Goal: Transaction & Acquisition: Book appointment/travel/reservation

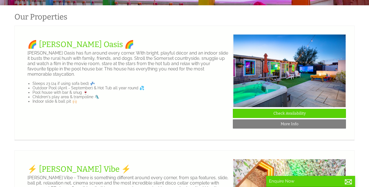
scroll to position [152, 0]
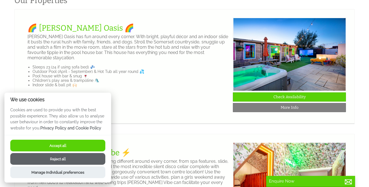
click at [66, 162] on button "Reject all" at bounding box center [57, 159] width 95 height 12
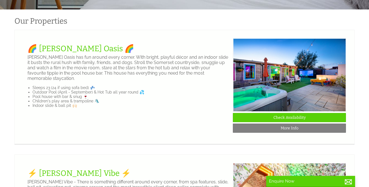
scroll to position [132, 0]
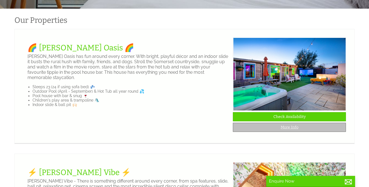
click at [289, 125] on link "More Info" at bounding box center [289, 127] width 113 height 9
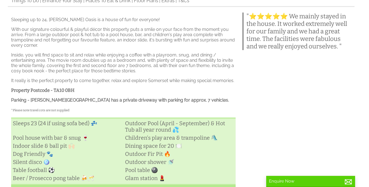
scroll to position [160, 0]
drag, startPoint x: 74, startPoint y: 89, endPoint x: 54, endPoint y: 88, distance: 20.3
click at [54, 88] on h3 "Property Postcode - TA10 0BH" at bounding box center [123, 89] width 225 height 5
copy strong "TA10 0BH"
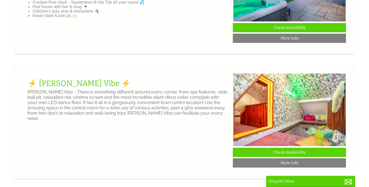
scroll to position [227, 0]
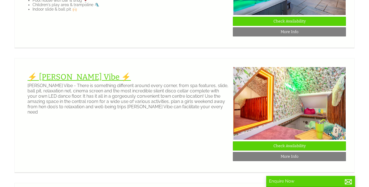
click at [59, 77] on link "⚡️ [PERSON_NAME] Vibe ⚡️" at bounding box center [79, 76] width 103 height 9
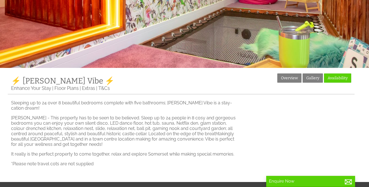
scroll to position [76, 0]
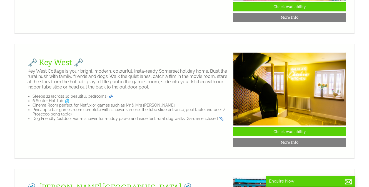
scroll to position [367, 0]
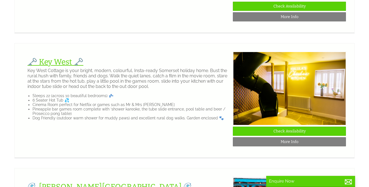
click at [55, 63] on link "🗝️ Key West 🗝️" at bounding box center [56, 61] width 56 height 9
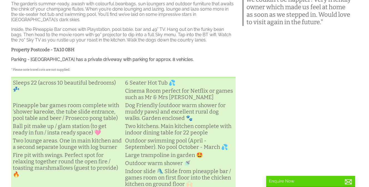
scroll to position [187, 0]
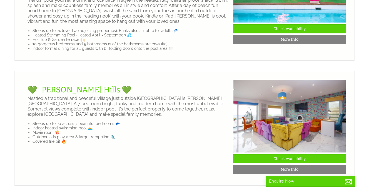
scroll to position [594, 0]
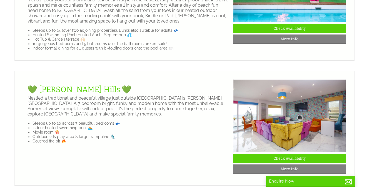
click at [57, 86] on link "💚 [PERSON_NAME] Hills 💚" at bounding box center [80, 89] width 104 height 9
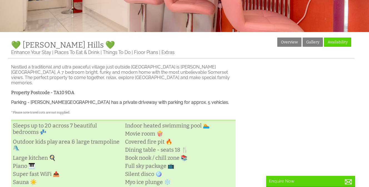
scroll to position [109, 0]
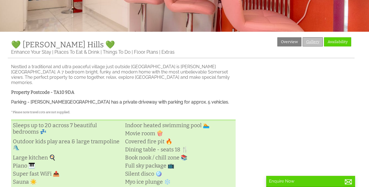
click at [314, 40] on link "Gallery" at bounding box center [313, 41] width 20 height 9
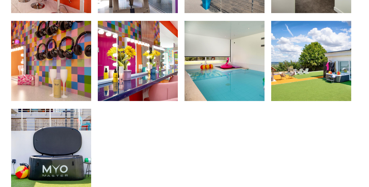
scroll to position [769, 0]
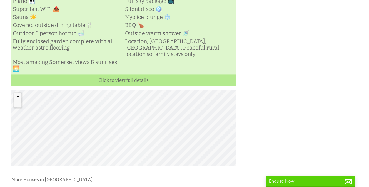
scroll to position [274, 0]
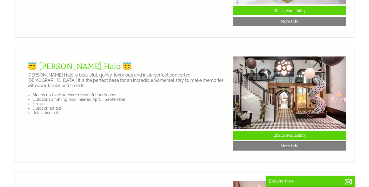
scroll to position [742, 0]
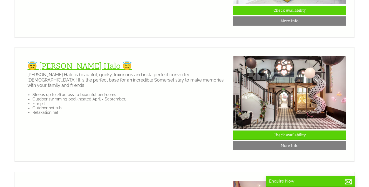
click at [59, 62] on link "😇 [PERSON_NAME] Halo 😇" at bounding box center [80, 65] width 105 height 9
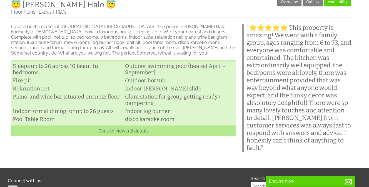
scroll to position [151, 0]
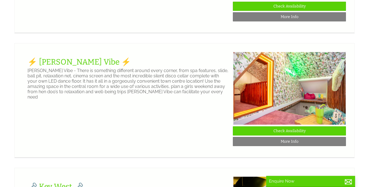
scroll to position [241, 0]
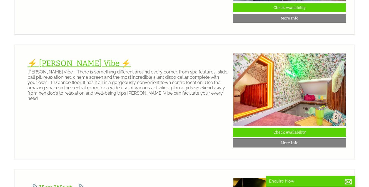
click at [60, 63] on link "⚡️ [PERSON_NAME] Vibe ⚡️" at bounding box center [79, 63] width 103 height 9
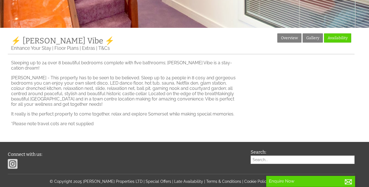
scroll to position [113, 0]
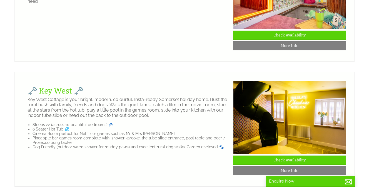
scroll to position [338, 0]
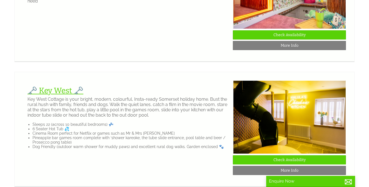
click at [59, 90] on link "🗝️ Key West 🗝️" at bounding box center [56, 90] width 56 height 9
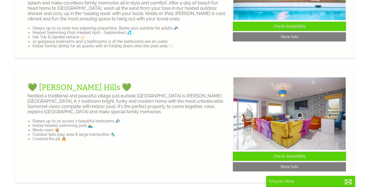
scroll to position [603, 0]
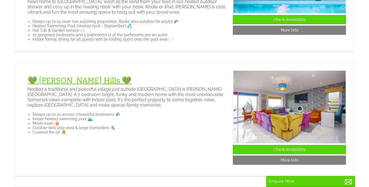
click at [70, 76] on link "💚 [PERSON_NAME] Hills 💚" at bounding box center [80, 80] width 104 height 9
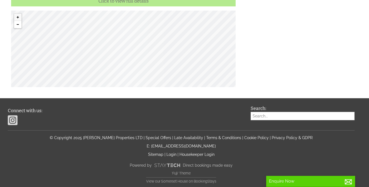
click at [16, 22] on button "Zoom out" at bounding box center [17, 24] width 7 height 7
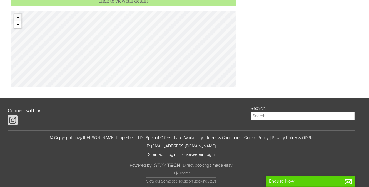
click at [16, 22] on button "Zoom out" at bounding box center [17, 24] width 7 height 7
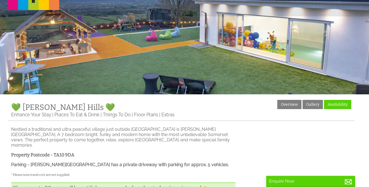
scroll to position [46, 0]
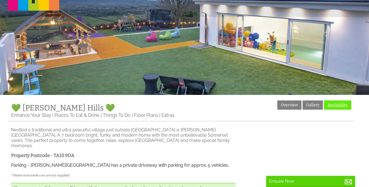
click at [343, 103] on link "Availability" at bounding box center [337, 104] width 27 height 9
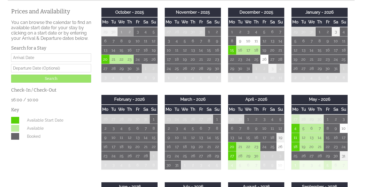
scroll to position [166, 0]
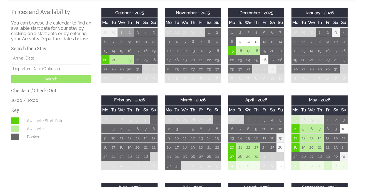
scroll to position [46, 0]
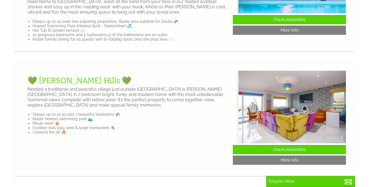
scroll to position [0, 5]
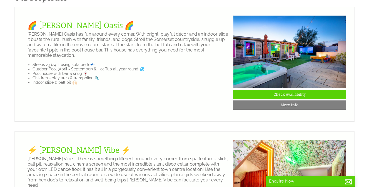
click at [58, 26] on link "🌈 [PERSON_NAME] Oasis 🌈" at bounding box center [81, 25] width 107 height 9
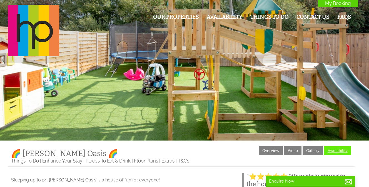
click at [347, 151] on link "Availability" at bounding box center [337, 150] width 27 height 9
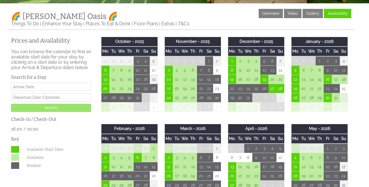
scroll to position [137, 0]
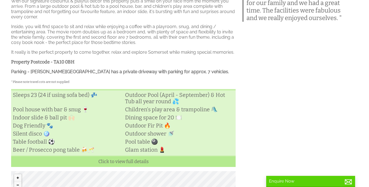
scroll to position [197, 0]
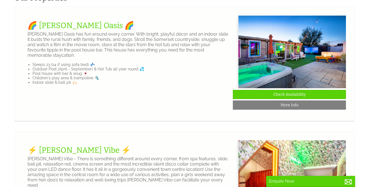
scroll to position [0, 5]
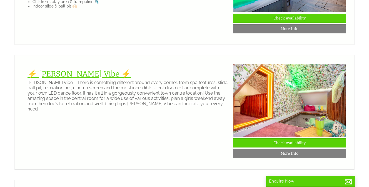
click at [71, 76] on link "⚡️ [PERSON_NAME] Vibe ⚡️" at bounding box center [79, 73] width 103 height 9
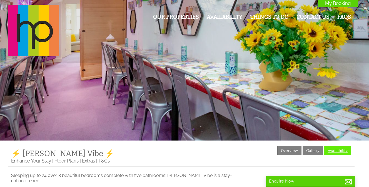
click at [334, 151] on link "Availability" at bounding box center [337, 150] width 27 height 9
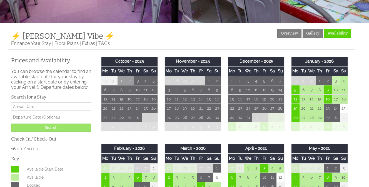
click at [336, 82] on td "3" at bounding box center [336, 80] width 8 height 9
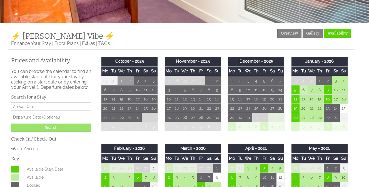
click at [305, 91] on td "6" at bounding box center [304, 89] width 8 height 9
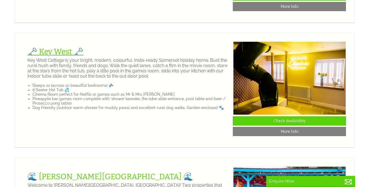
click at [48, 52] on link "🗝️ Key West 🗝️" at bounding box center [56, 51] width 56 height 9
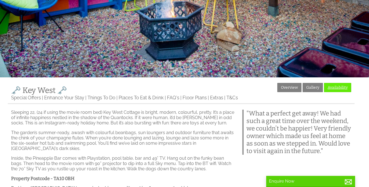
click at [336, 87] on link "Availability" at bounding box center [337, 87] width 27 height 9
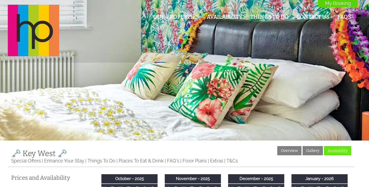
click at [341, 153] on link "Availability" at bounding box center [337, 150] width 27 height 9
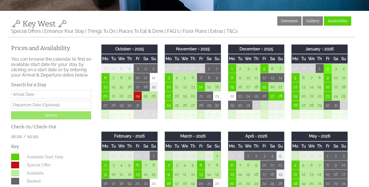
click at [328, 71] on td "2" at bounding box center [328, 68] width 8 height 9
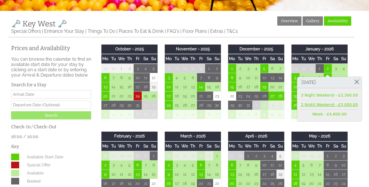
click at [326, 104] on link "2 Night Weekend - £3,000.00" at bounding box center [329, 105] width 57 height 6
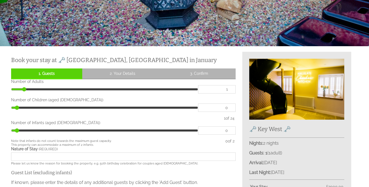
scroll to position [95, 0]
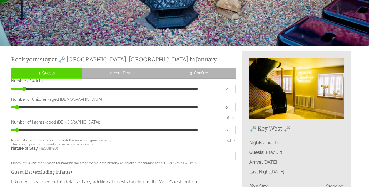
type input "2"
click at [230, 88] on input "2" at bounding box center [217, 89] width 38 height 8
type input "2"
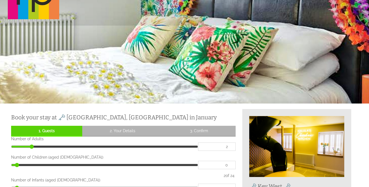
scroll to position [0, 0]
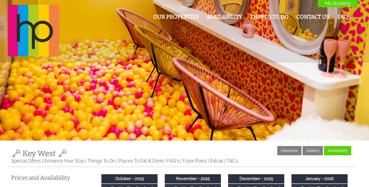
scroll to position [130, 0]
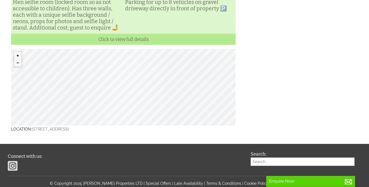
scroll to position [381, 0]
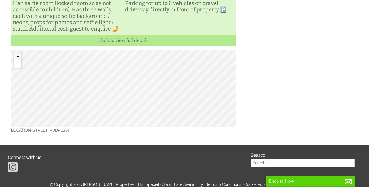
click at [15, 68] on button "Zoom out" at bounding box center [17, 63] width 7 height 7
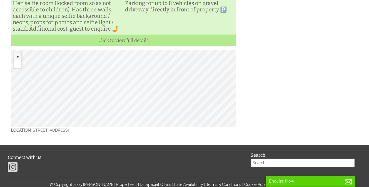
click at [15, 68] on button "Zoom out" at bounding box center [17, 63] width 7 height 7
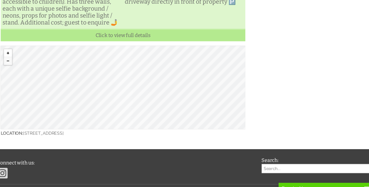
click at [18, 60] on button "Zoom in" at bounding box center [17, 56] width 7 height 7
drag, startPoint x: 64, startPoint y: 137, endPoint x: 33, endPoint y: 136, distance: 31.2
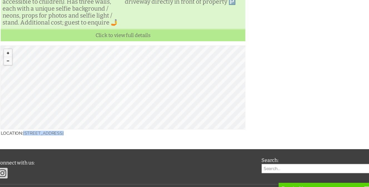
click at [33, 134] on p "Location: [STREET_ADDRESS]" at bounding box center [123, 130] width 225 height 7
copy p "Key West Cottage"
